Goal: Information Seeking & Learning: Learn about a topic

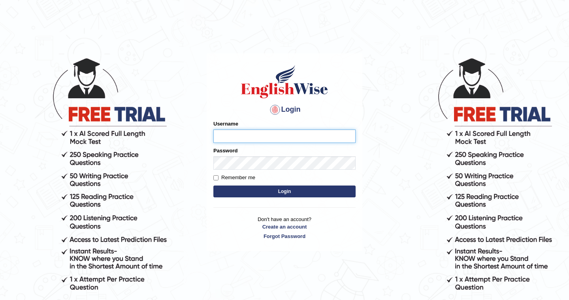
type input "Mayuguna"
click at [292, 193] on button "Login" at bounding box center [284, 192] width 142 height 12
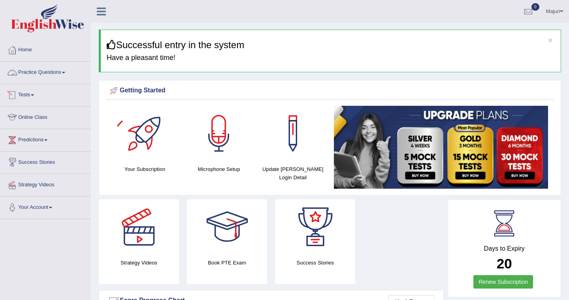
click at [35, 71] on link "Practice Questions" at bounding box center [45, 72] width 90 height 20
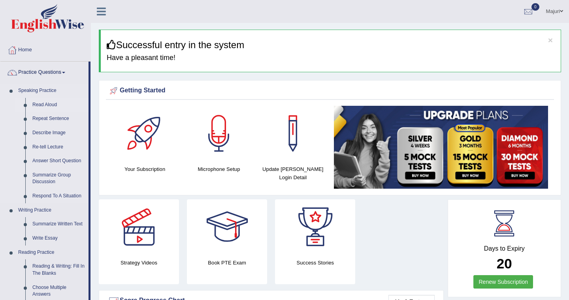
click at [41, 105] on link "Read Aloud" at bounding box center [59, 105] width 60 height 14
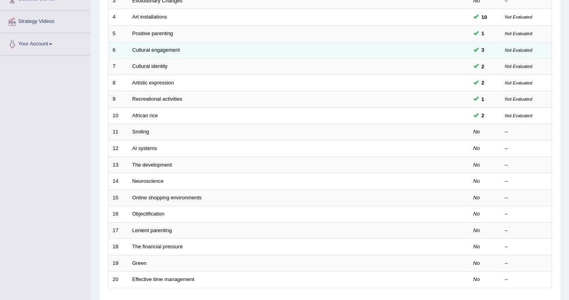
scroll to position [163, 0]
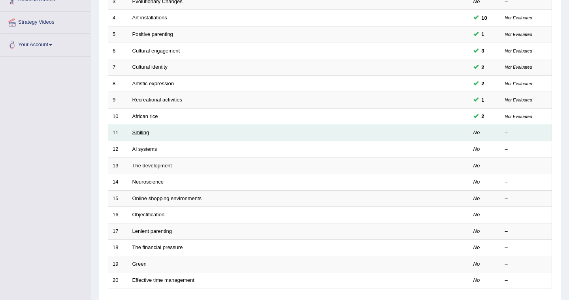
click at [141, 132] on link "Smiling" at bounding box center [140, 133] width 17 height 6
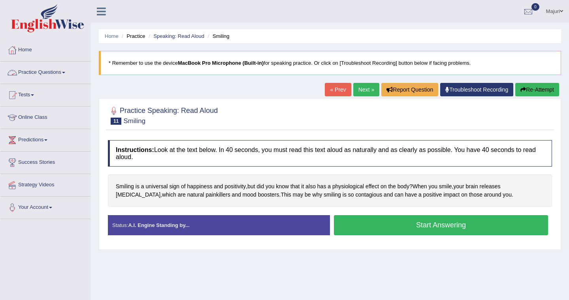
click at [55, 76] on link "Practice Questions" at bounding box center [45, 72] width 90 height 20
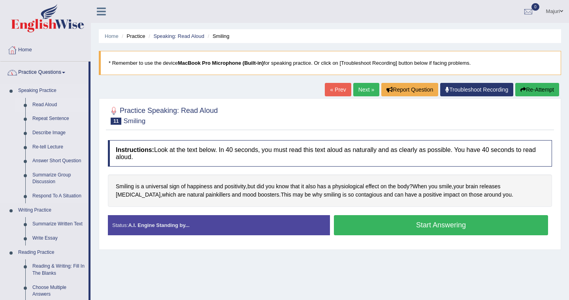
click at [49, 106] on link "Read Aloud" at bounding box center [59, 105] width 60 height 14
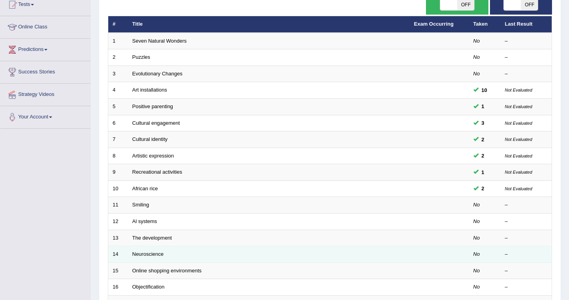
scroll to position [93, 0]
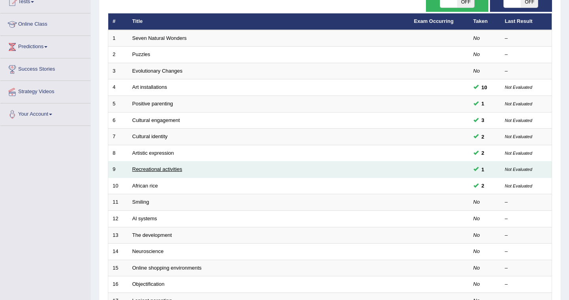
click at [158, 171] on link "Recreational activities" at bounding box center [157, 169] width 50 height 6
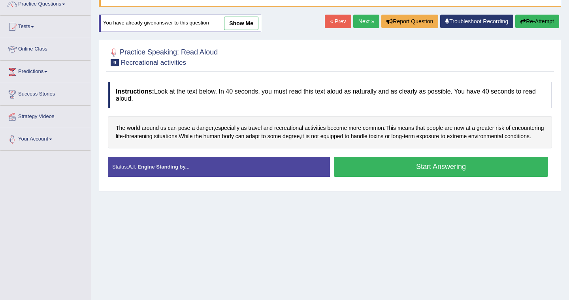
scroll to position [71, 0]
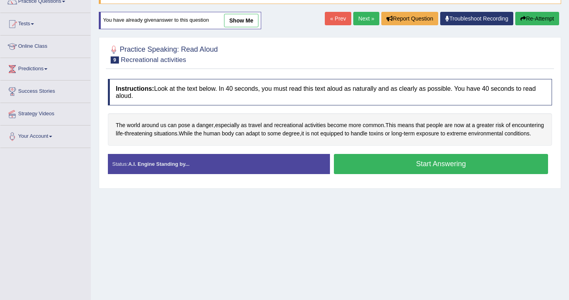
click at [247, 19] on link "show me" at bounding box center [241, 20] width 34 height 13
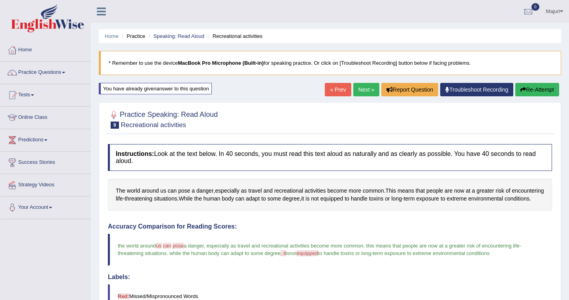
scroll to position [1, 0]
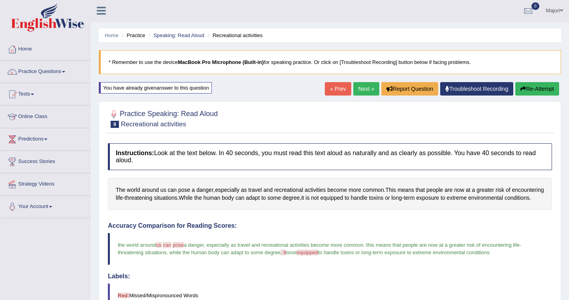
click at [537, 92] on button "Re-Attempt" at bounding box center [537, 88] width 44 height 13
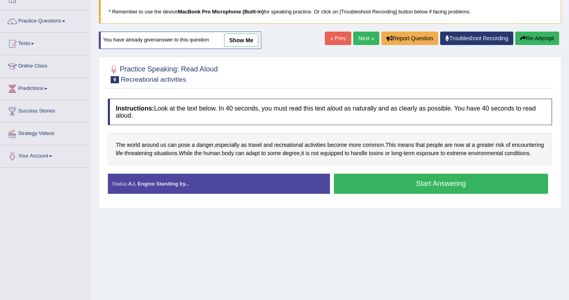
scroll to position [51, 0]
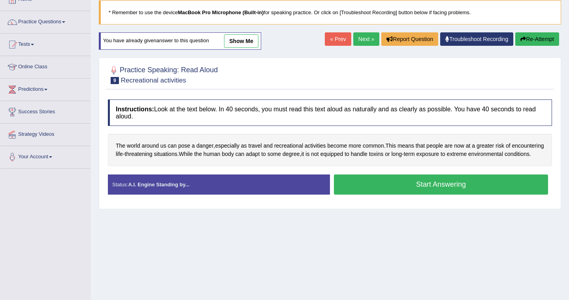
click at [427, 195] on button "Start Answering" at bounding box center [441, 185] width 214 height 20
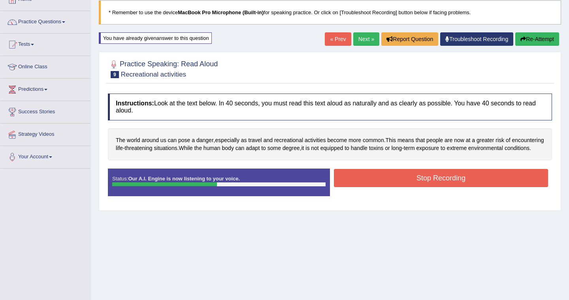
click at [426, 187] on button "Stop Recording" at bounding box center [441, 178] width 214 height 18
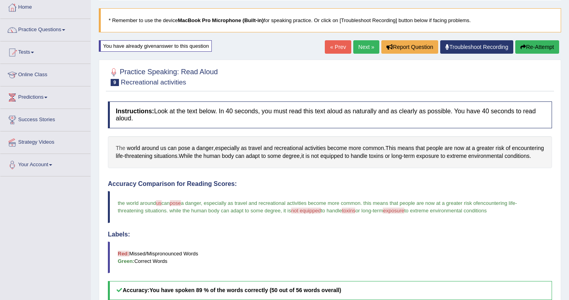
scroll to position [0, 0]
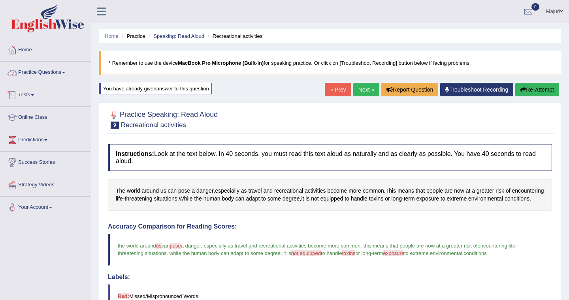
click at [37, 71] on link "Practice Questions" at bounding box center [45, 72] width 90 height 20
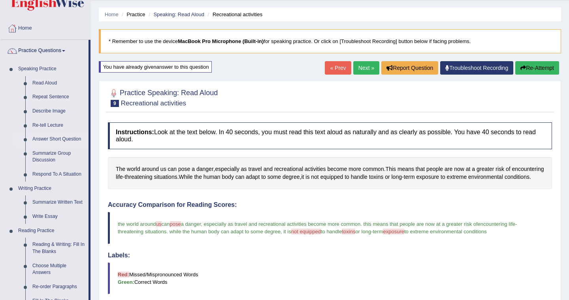
scroll to position [22, 0]
click at [40, 218] on link "Write Essay" at bounding box center [59, 216] width 60 height 14
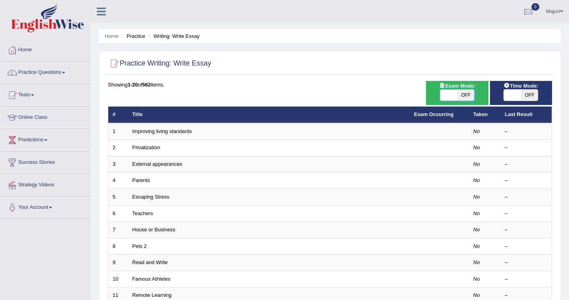
click at [451, 90] on span at bounding box center [448, 95] width 17 height 11
checkbox input "true"
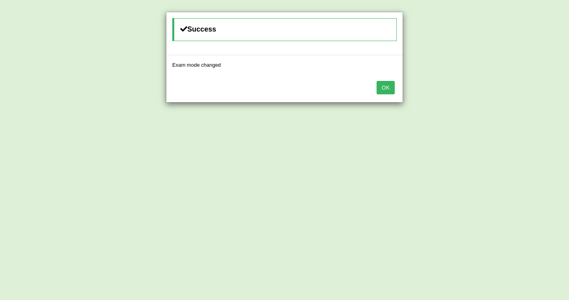
click at [516, 99] on div "Success Exam mode changed OK" at bounding box center [284, 150] width 569 height 300
click at [388, 89] on button "OK" at bounding box center [385, 87] width 18 height 13
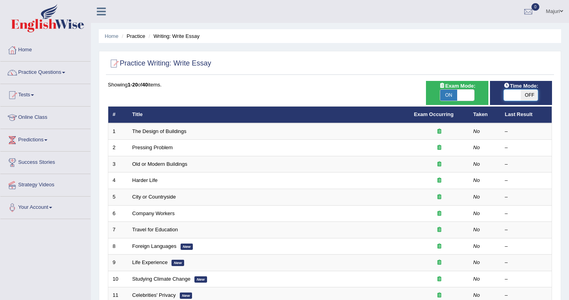
click at [515, 96] on span at bounding box center [511, 95] width 17 height 11
checkbox input "true"
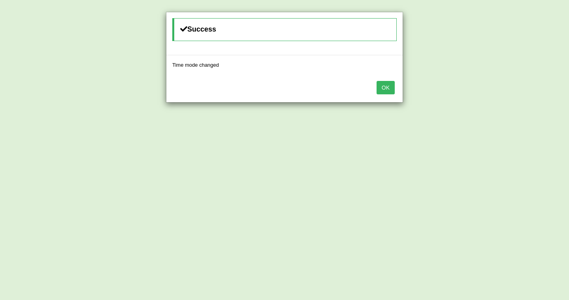
click at [378, 86] on button "OK" at bounding box center [385, 87] width 18 height 13
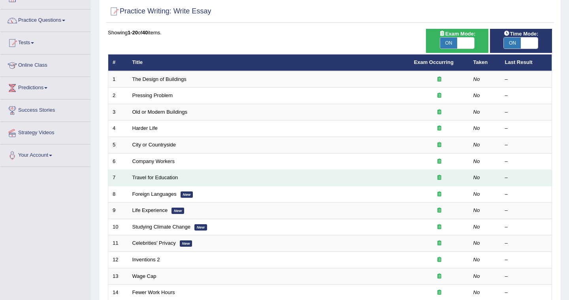
scroll to position [223, 0]
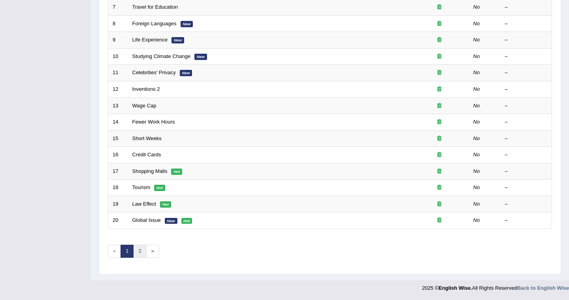
click at [136, 253] on link "2" at bounding box center [139, 251] width 13 height 13
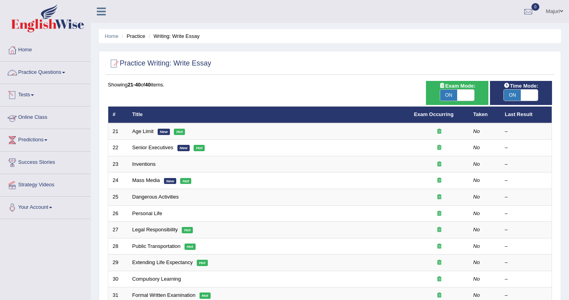
click at [20, 72] on link "Practice Questions" at bounding box center [45, 72] width 90 height 20
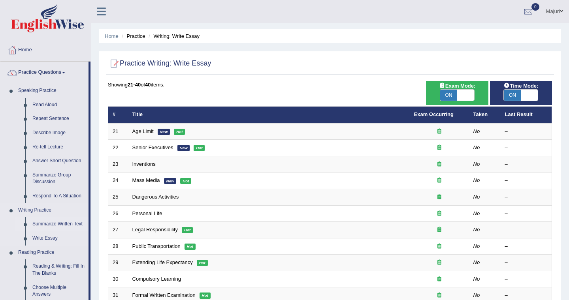
click at [54, 224] on link "Summarize Written Text" at bounding box center [59, 224] width 60 height 14
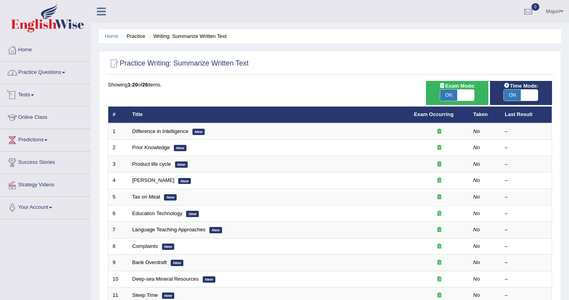
click at [32, 78] on link "Practice Questions" at bounding box center [45, 72] width 90 height 20
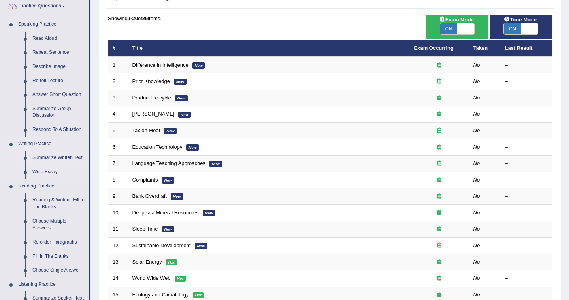
scroll to position [67, 0]
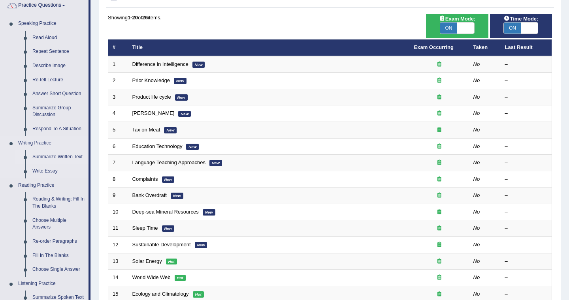
click at [57, 160] on link "Summarize Written Text" at bounding box center [59, 157] width 60 height 14
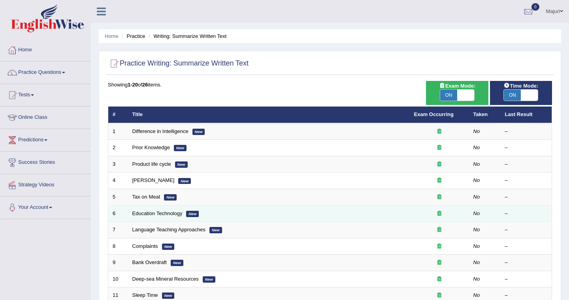
scroll to position [223, 0]
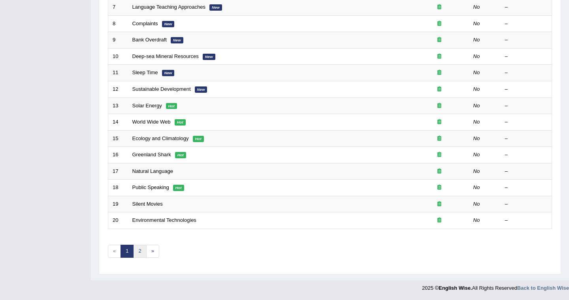
click at [139, 254] on link "2" at bounding box center [139, 251] width 13 height 13
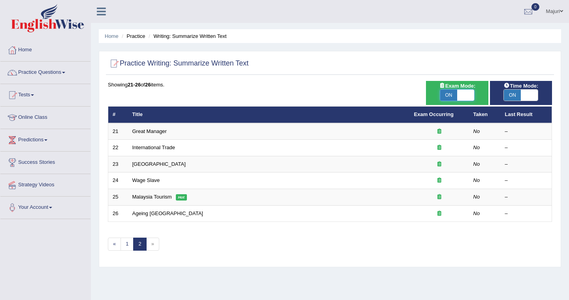
click at [466, 94] on span at bounding box center [465, 95] width 17 height 11
checkbox input "false"
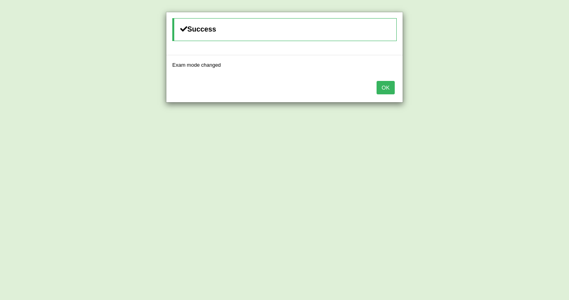
click at [382, 92] on button "OK" at bounding box center [385, 87] width 18 height 13
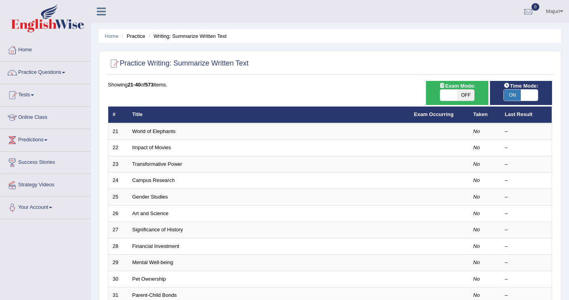
click at [531, 97] on span at bounding box center [528, 95] width 17 height 11
checkbox input "false"
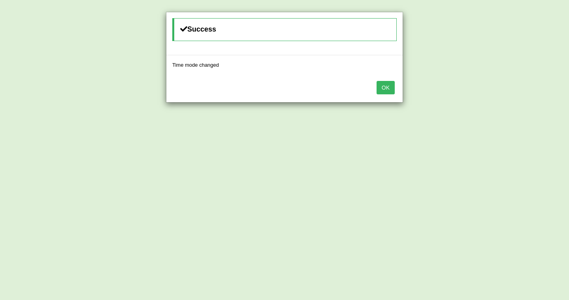
click at [385, 88] on button "OK" at bounding box center [385, 87] width 18 height 13
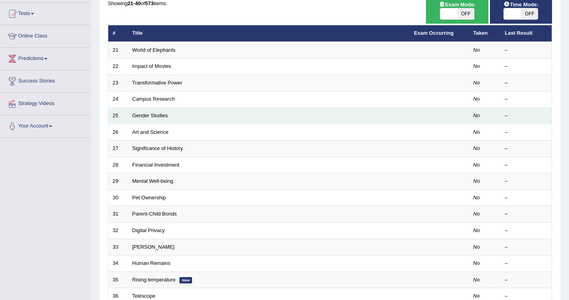
scroll to position [223, 0]
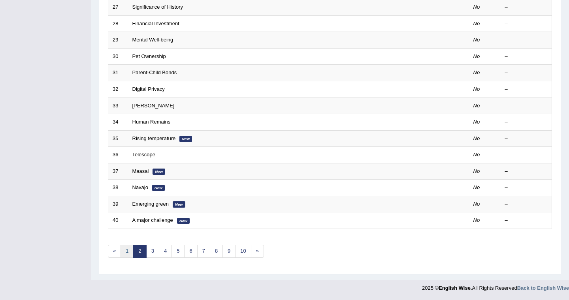
click at [125, 254] on link "1" at bounding box center [126, 251] width 13 height 13
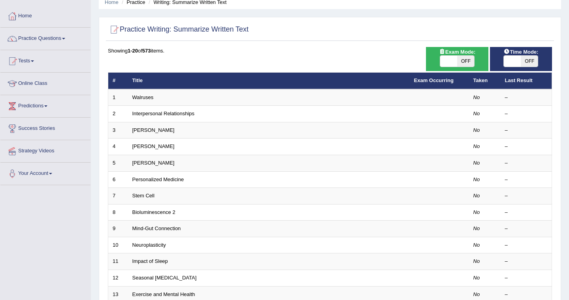
scroll to position [223, 0]
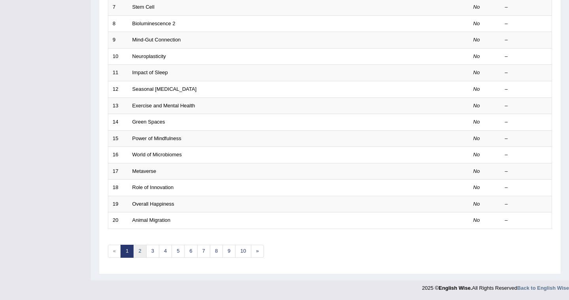
click at [138, 254] on link "2" at bounding box center [139, 251] width 13 height 13
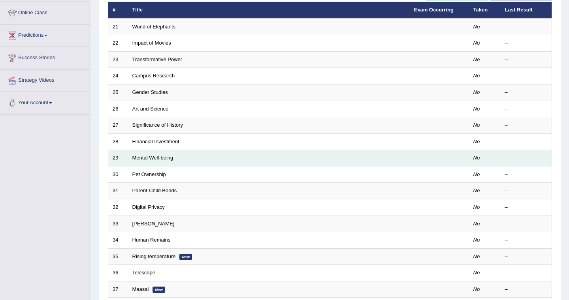
scroll to position [223, 0]
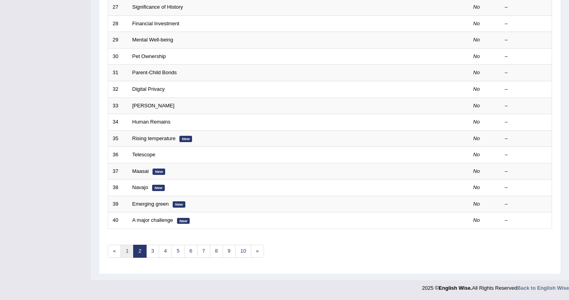
click at [127, 253] on link "1" at bounding box center [126, 251] width 13 height 13
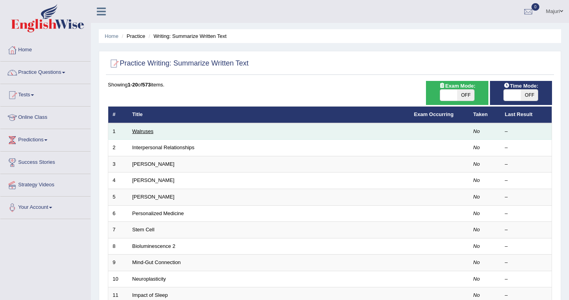
click at [148, 133] on link "Walruses" at bounding box center [142, 131] width 21 height 6
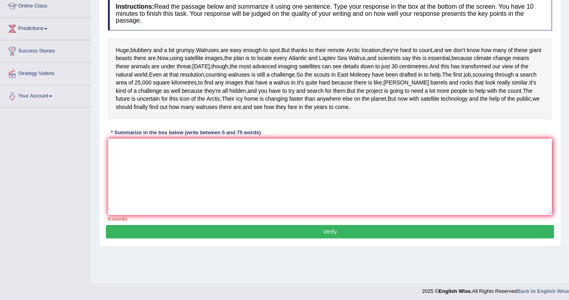
scroll to position [113, 0]
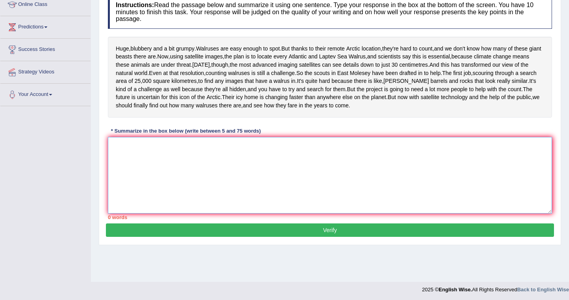
click at [268, 208] on textarea at bounding box center [330, 175] width 444 height 77
click at [192, 195] on textarea "To enrich screen reader interactions, please activate Accessibility in Grammarl…" at bounding box center [330, 175] width 444 height 77
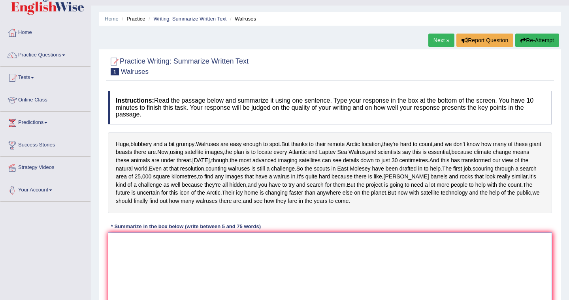
scroll to position [0, 0]
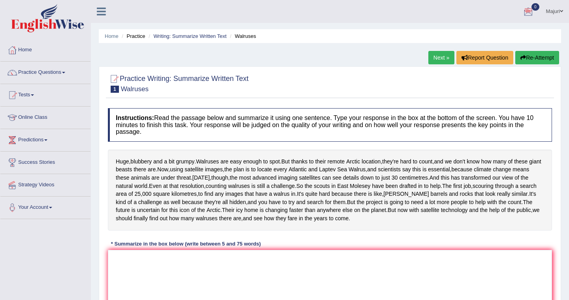
click at [534, 59] on button "Re-Attempt" at bounding box center [537, 57] width 44 height 13
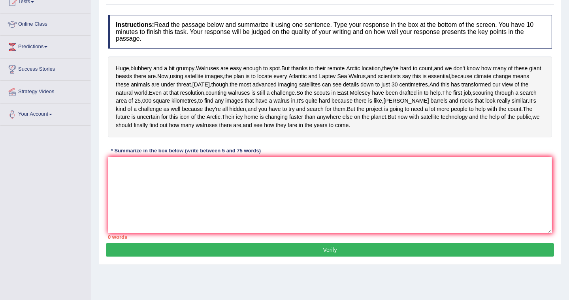
scroll to position [96, 0]
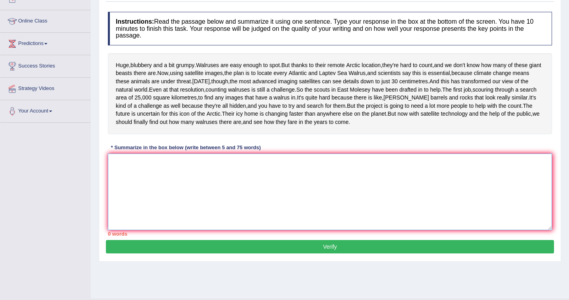
click at [210, 230] on textarea at bounding box center [330, 192] width 444 height 77
click at [162, 208] on textarea "To enrich screen reader interactions, please activate Accessibility in Grammarl…" at bounding box center [330, 192] width 444 height 77
click at [190, 203] on textarea "To enrich screen reader interactions, please activate Accessibility in Grammarl…" at bounding box center [330, 192] width 444 height 77
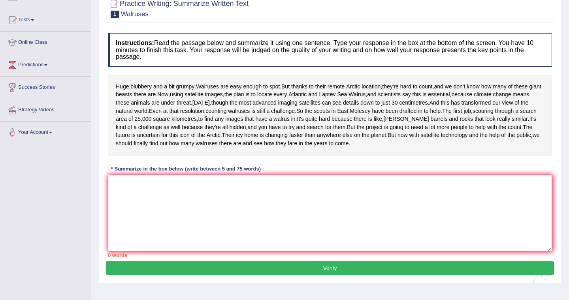
scroll to position [124, 0]
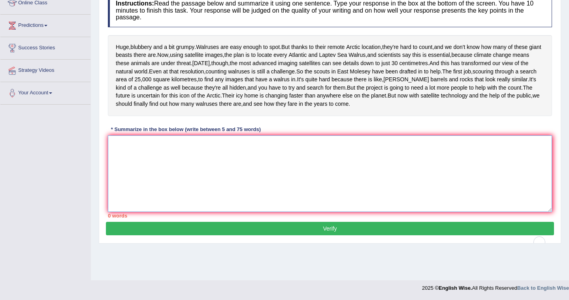
click at [170, 179] on textarea "To enrich screen reader interactions, please activate Accessibility in Grammarl…" at bounding box center [330, 173] width 444 height 77
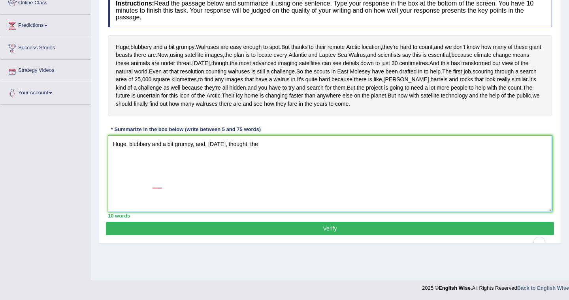
click at [162, 178] on textarea "Huge, blubbery and a bit grumpy, and, [DATE], thought, the" at bounding box center [330, 173] width 444 height 77
drag, startPoint x: 194, startPoint y: 177, endPoint x: 113, endPoint y: 175, distance: 81.8
click at [113, 175] on textarea "Huge, blubbery and a bit grumpy, and, [DATE], thought, the" at bounding box center [330, 173] width 444 height 77
click at [267, 177] on textarea "Walruses are easy enough to spot, and, [DATE], thought, the" at bounding box center [330, 173] width 444 height 77
click at [211, 176] on textarea "Walruses are easy enough to spot, and, [DATE], thought, the" at bounding box center [330, 173] width 444 height 77
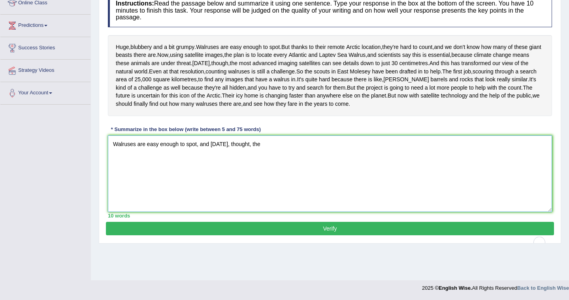
click at [261, 178] on textarea "Walruses are easy enough to spot, and [DATE], thought, the" at bounding box center [330, 173] width 444 height 77
click at [246, 176] on textarea "Walruses are easy enough to spot, and [DATE], thought, the most ad" at bounding box center [330, 173] width 444 height 77
click at [284, 176] on textarea "Walruses are easy enough to spot, and [DATE], though, the most ad" at bounding box center [330, 173] width 444 height 77
click at [284, 176] on textarea "Walruses are easy enough to spot, and [DATE], though, the most advanced imaging…" at bounding box center [330, 173] width 444 height 77
drag, startPoint x: 398, startPoint y: 176, endPoint x: 449, endPoint y: 184, distance: 51.5
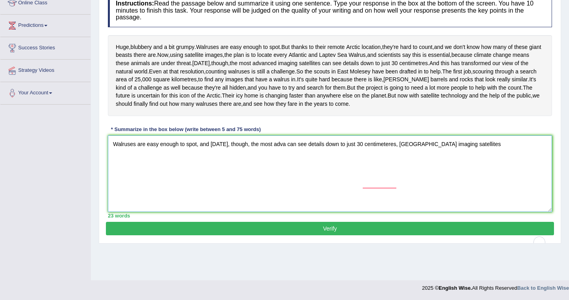
click at [449, 184] on textarea "Walruses are easy enough to spot, and [DATE], though, the most adva can see det…" at bounding box center [330, 173] width 444 height 77
click at [283, 176] on textarea "Walruses are easy enough to spot, and [DATE], though, the most adva can see det…" at bounding box center [330, 173] width 444 height 77
paste textarea "nced imaging satellites"
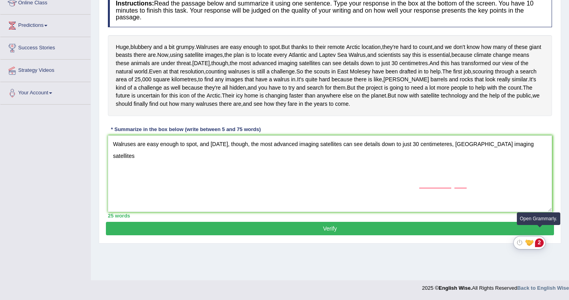
click at [540, 186] on html "Toggle navigation Home Practice Questions Speaking Practice Read Aloud Repeat S…" at bounding box center [284, 35] width 569 height 300
click at [518, 240] on icon "Turn off Grammarly on this website" at bounding box center [519, 243] width 6 height 6
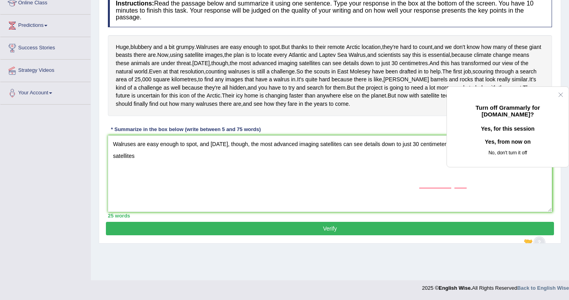
click at [501, 120] on div "Turn off Grammarly for [DOMAIN_NAME]​? Yes, for this session Yes, from now on N…" at bounding box center [507, 130] width 96 height 53
click at [499, 148] on button "Yes, from now on" at bounding box center [507, 141] width 96 height 13
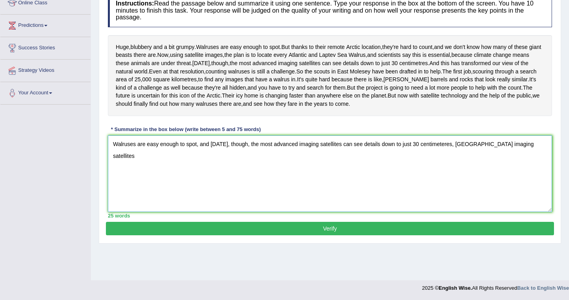
drag, startPoint x: 511, startPoint y: 176, endPoint x: 454, endPoint y: 174, distance: 56.9
click at [454, 175] on textarea "Walruses are easy enough to spot, and [DATE], though, the most advanced imaging…" at bounding box center [330, 173] width 444 height 77
click at [378, 212] on textarea "Walruses are easy enough to spot, and [DATE], though, the most advanced imaging…" at bounding box center [330, 173] width 444 height 77
click at [435, 201] on textarea "Walruses are easy enough to spot, and [DATE], though, the most advanced imaging…" at bounding box center [330, 173] width 444 height 77
type textarea "Walruses are easy enough to spot, and [DATE], though, the most advanced imaging…"
